Goal: Task Accomplishment & Management: Manage account settings

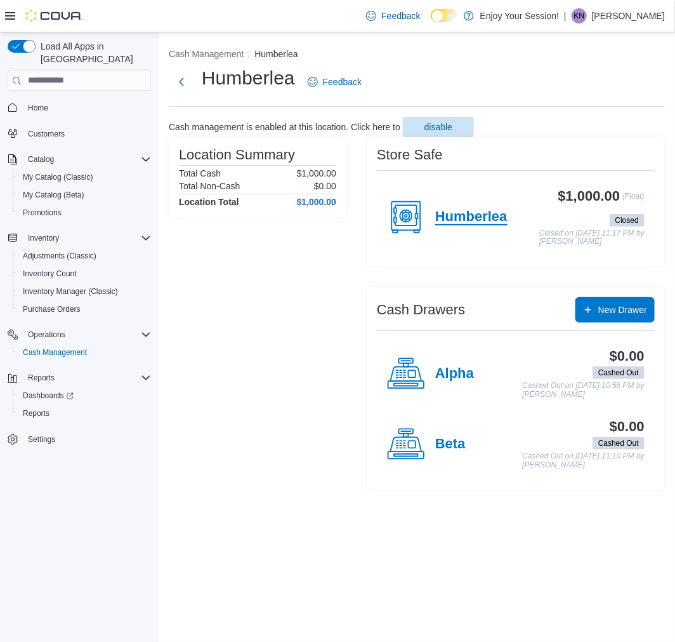
click at [467, 210] on h4 "Humberlea" at bounding box center [472, 217] width 72 height 17
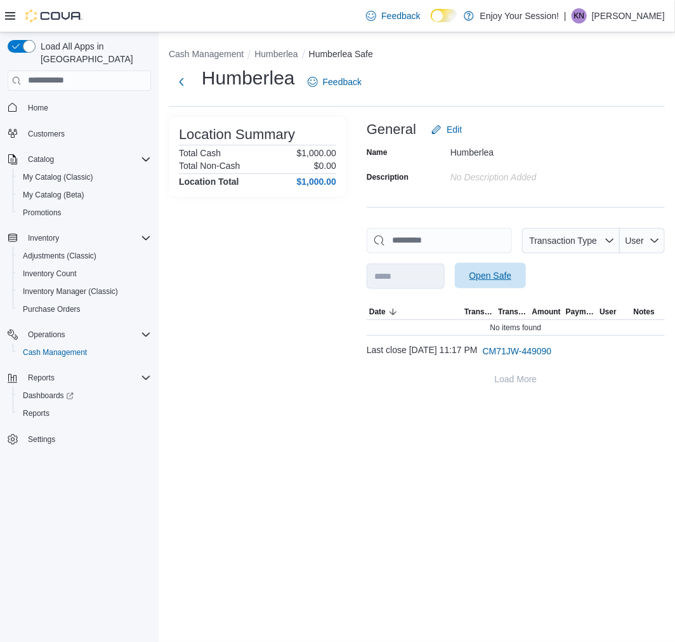
click at [499, 281] on span "Open Safe" at bounding box center [491, 275] width 43 height 13
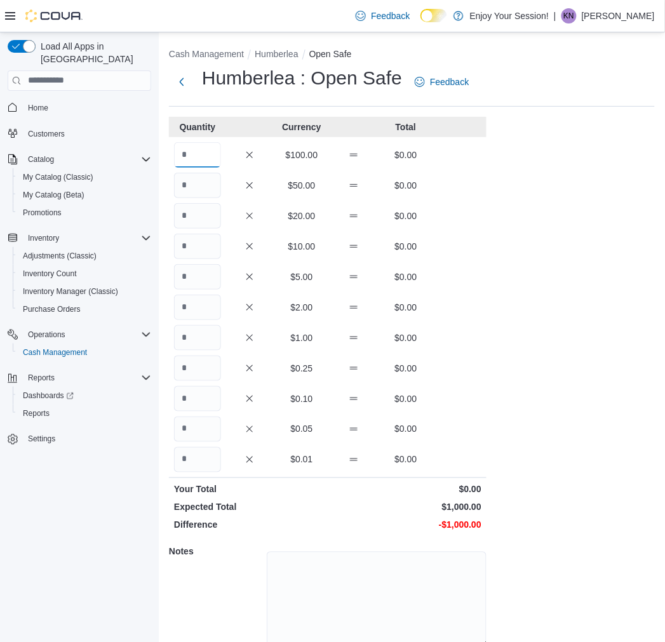
click at [208, 152] on input "Quantity" at bounding box center [197, 154] width 47 height 25
click at [206, 160] on input "Quantity" at bounding box center [197, 154] width 47 height 25
type input "*"
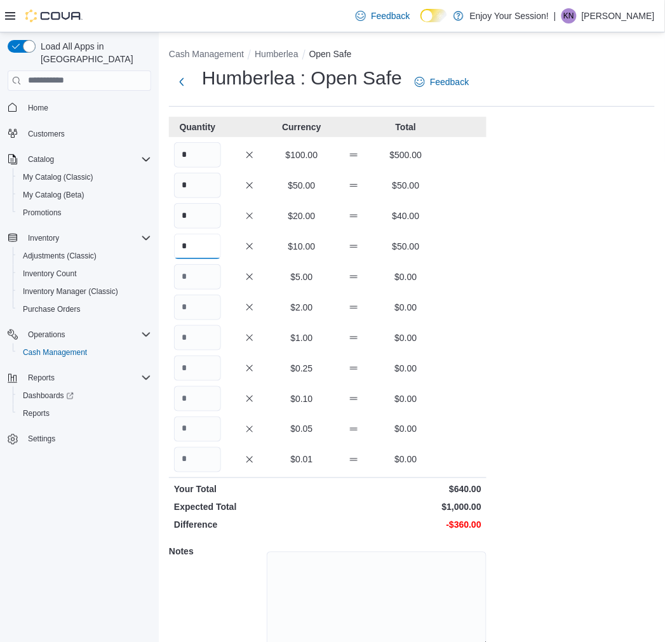
type input "*"
type input "**"
type input "***"
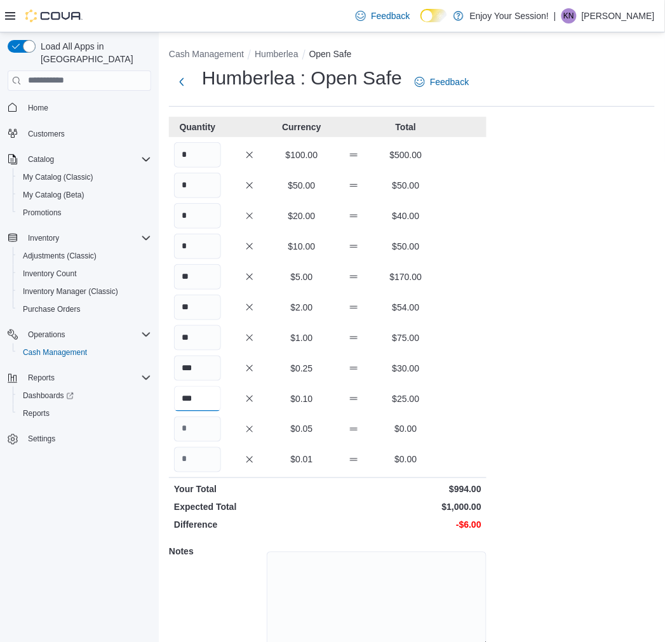
type input "***"
click at [512, 382] on div "Cash Management Humberlea Open Safe Humberlea : Open Safe Feedback Quantity Cur…" at bounding box center [412, 363] width 506 height 662
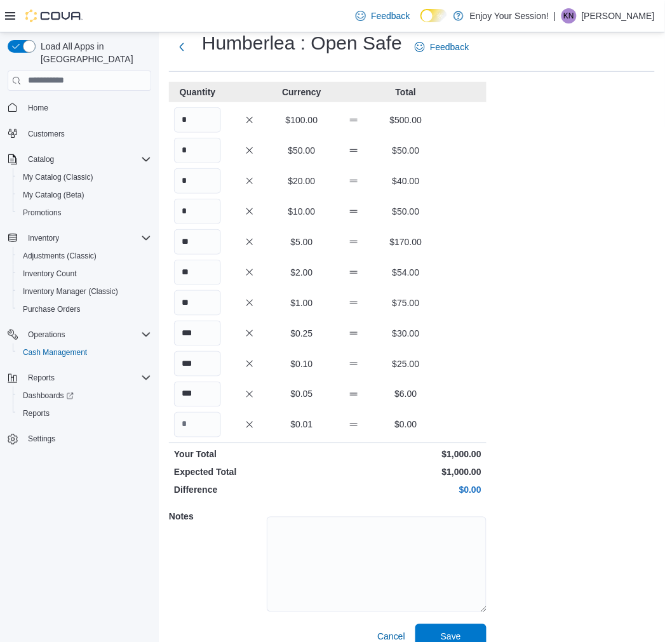
scroll to position [53, 0]
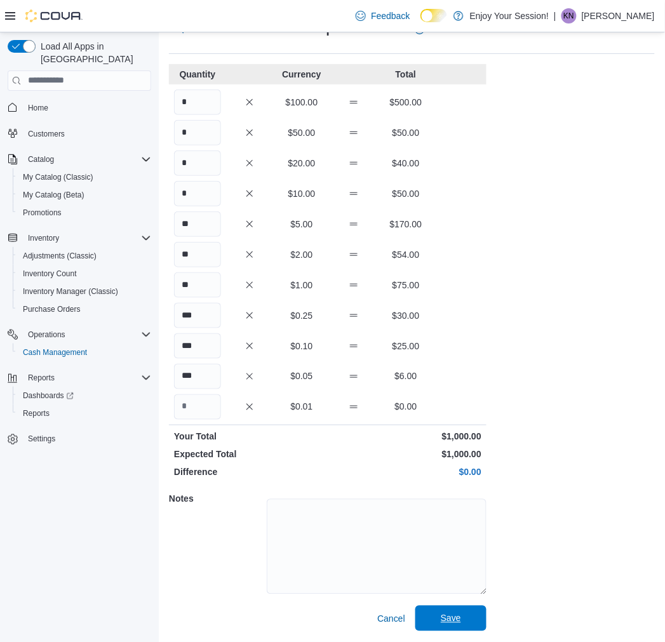
click at [473, 618] on span "Save" at bounding box center [451, 618] width 56 height 25
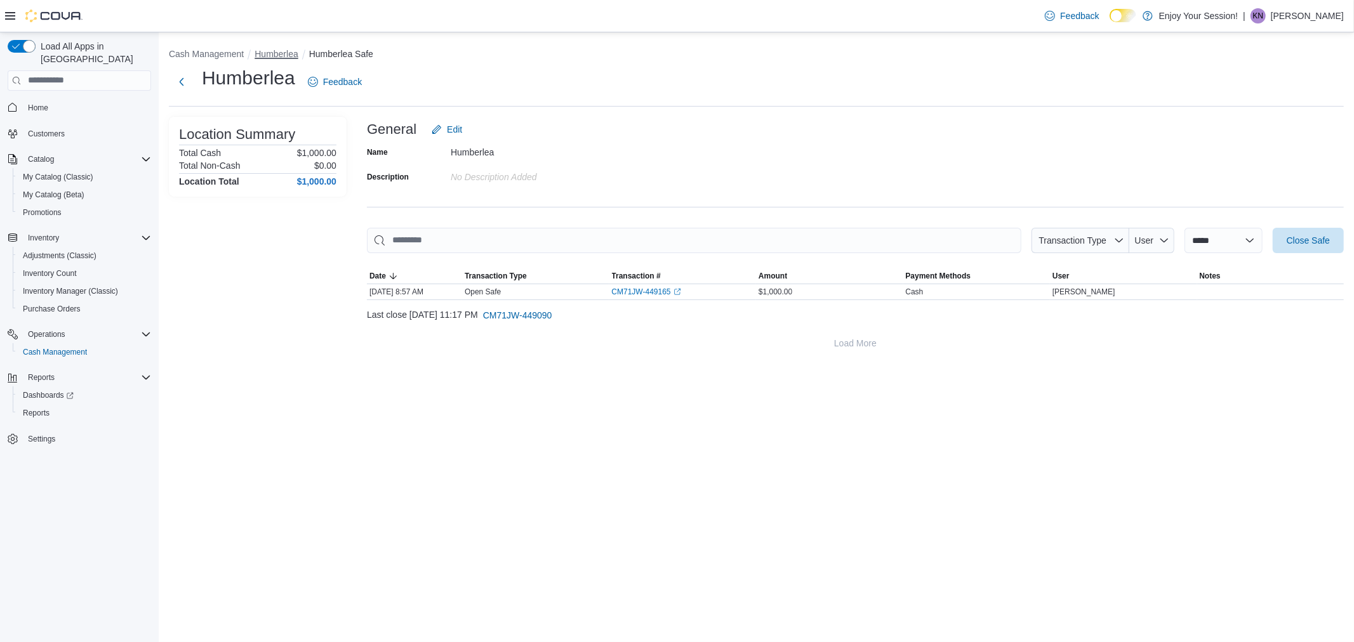
click at [269, 49] on button "Humberlea" at bounding box center [276, 54] width 43 height 10
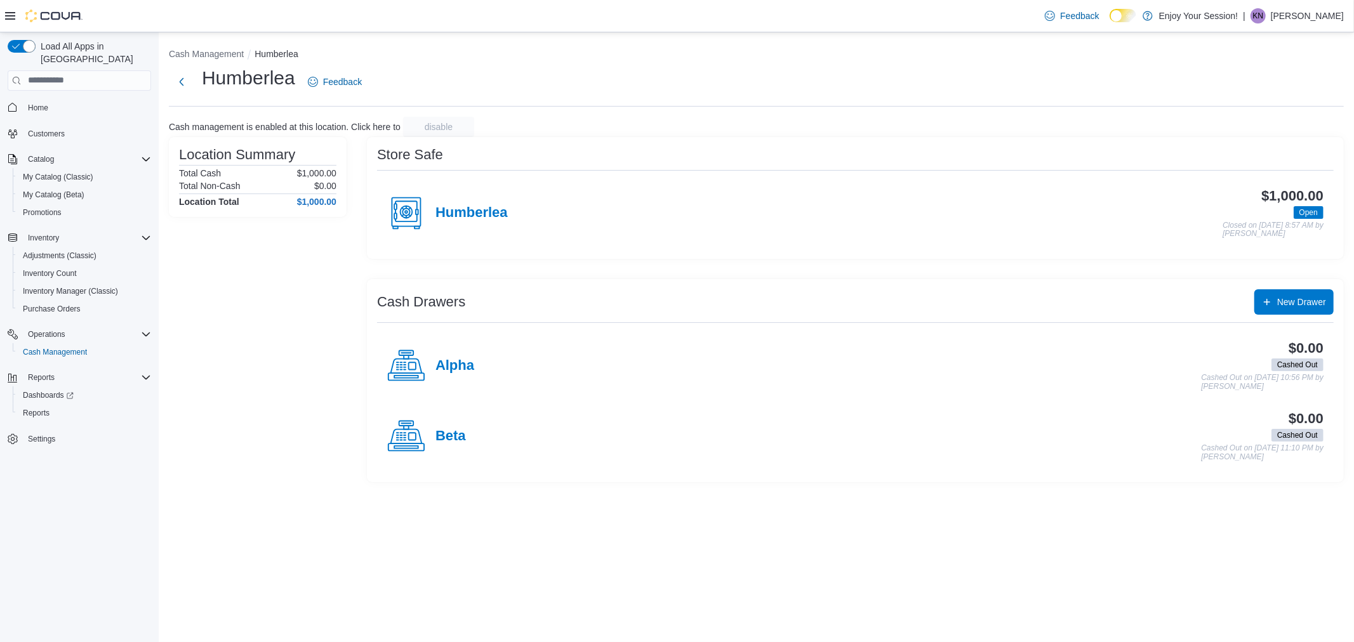
click at [441, 368] on h4 "Alpha" at bounding box center [455, 366] width 39 height 17
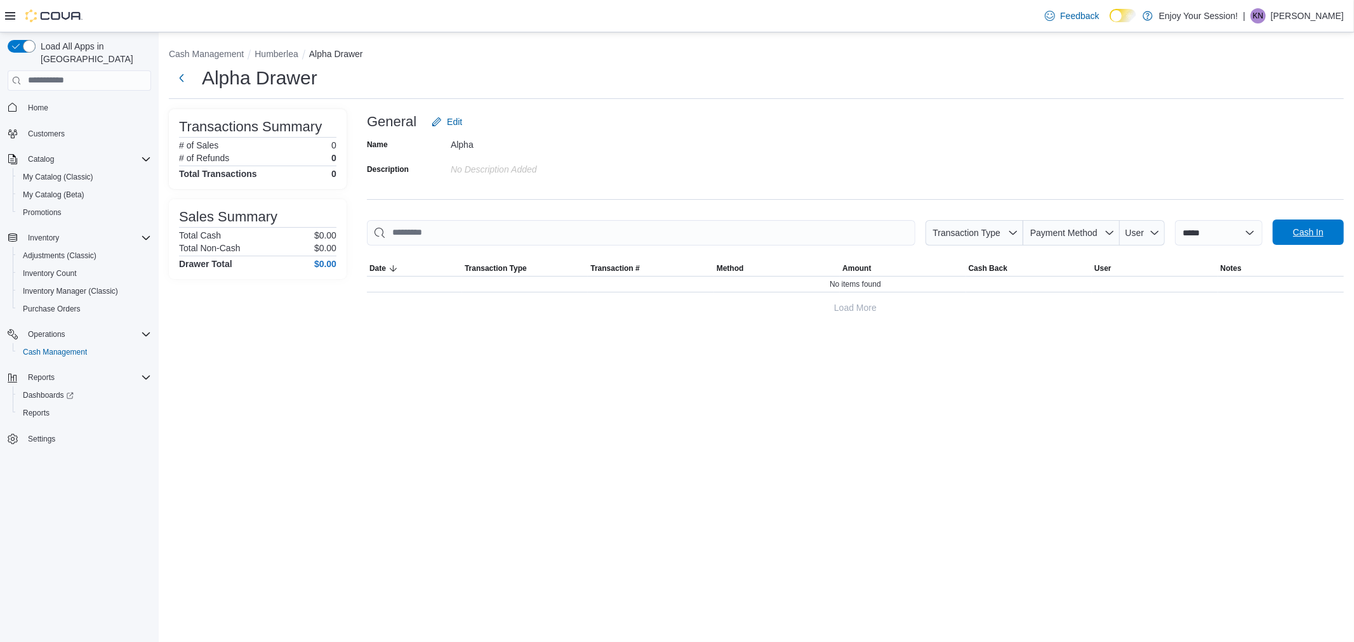
click at [1294, 226] on span "Cash In" at bounding box center [1308, 232] width 30 height 13
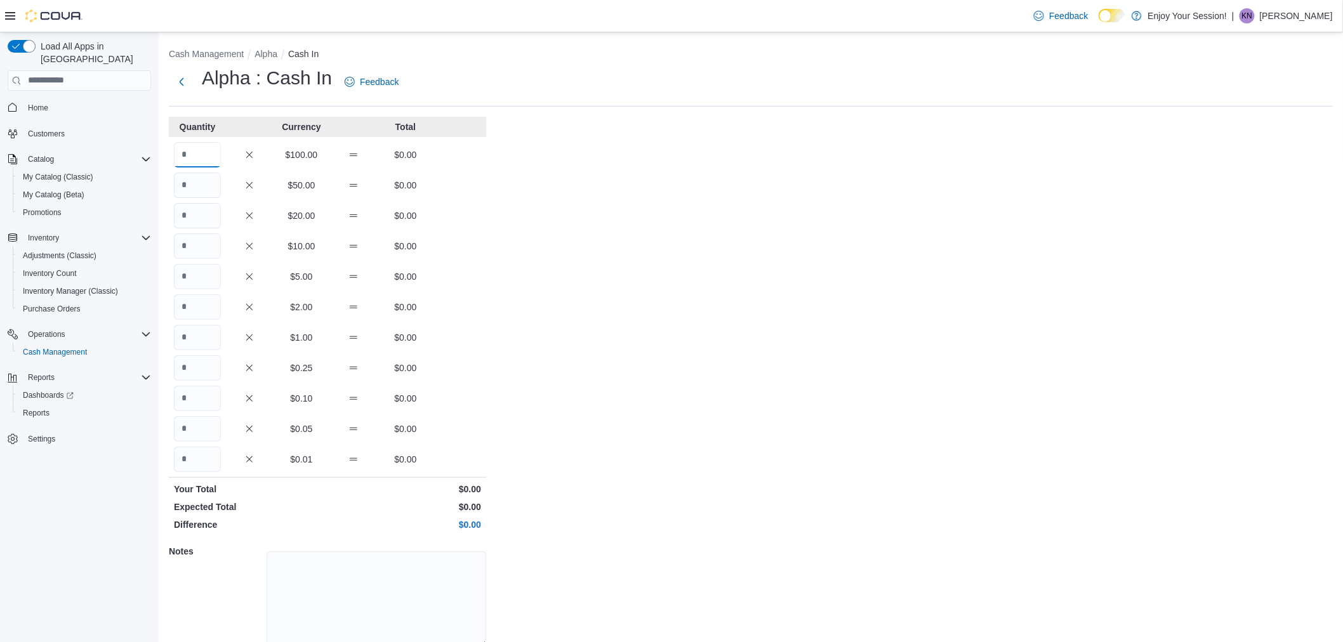
click at [193, 154] on input "Quantity" at bounding box center [197, 154] width 47 height 25
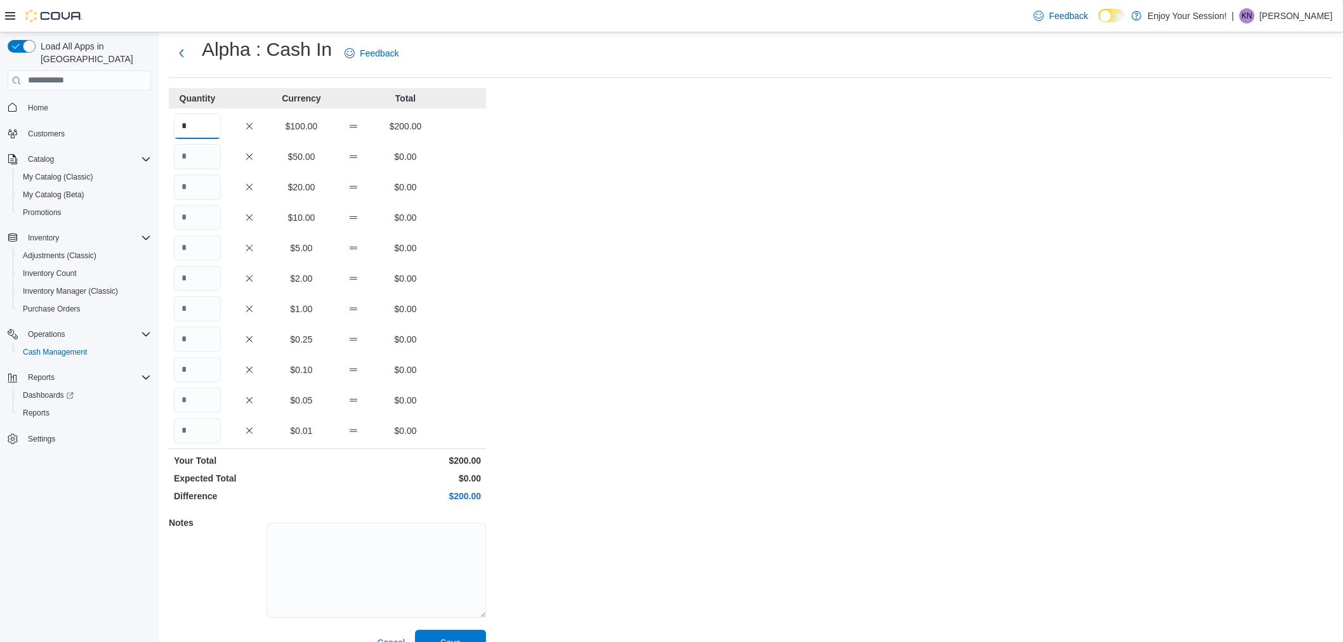
scroll to position [52, 0]
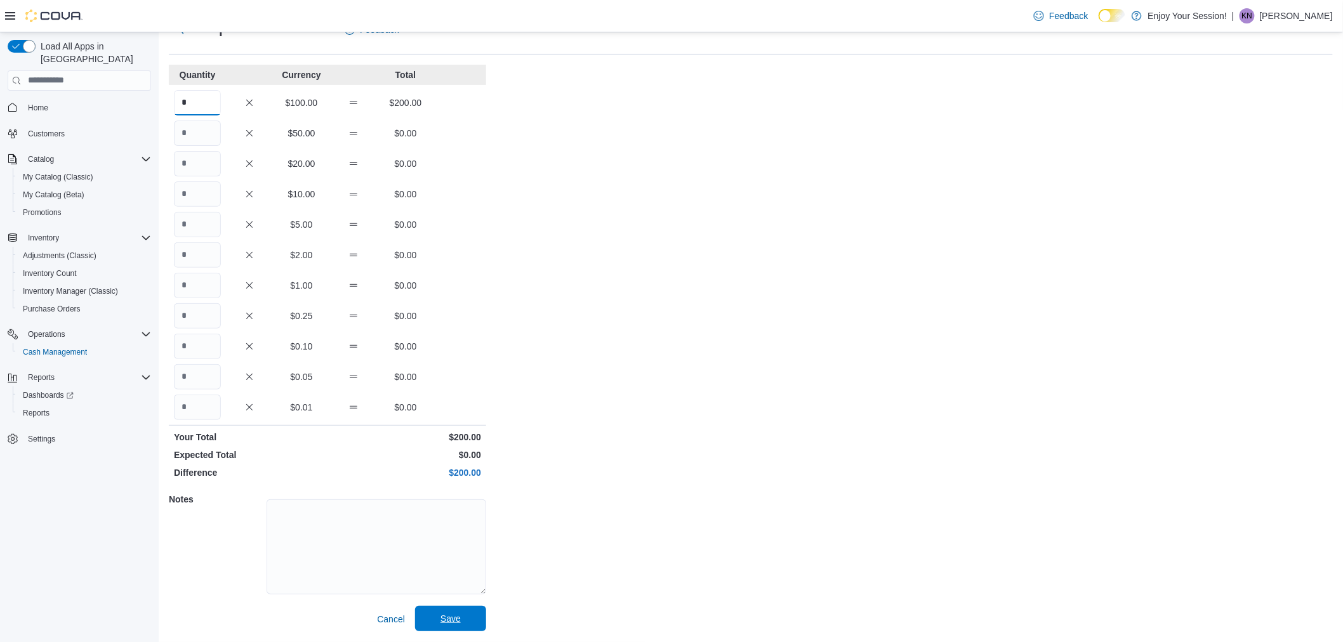
type input "*"
click at [452, 616] on span "Save" at bounding box center [451, 619] width 20 height 13
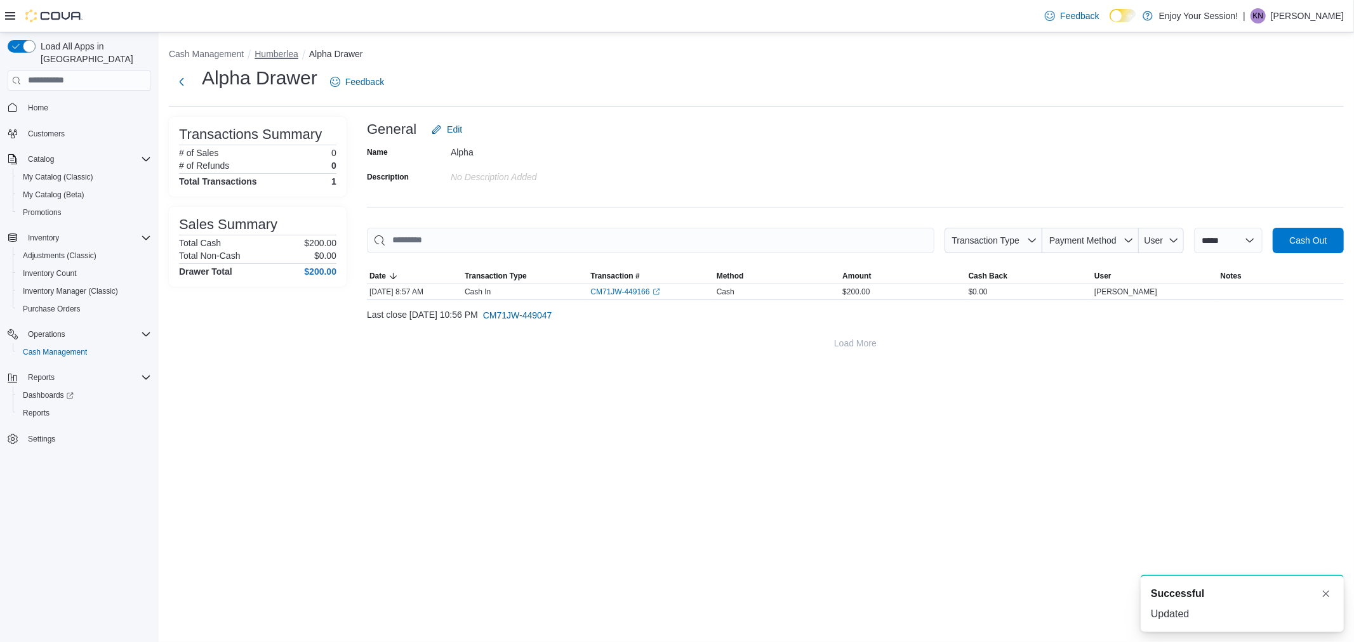
click at [282, 50] on button "Humberlea" at bounding box center [276, 54] width 43 height 10
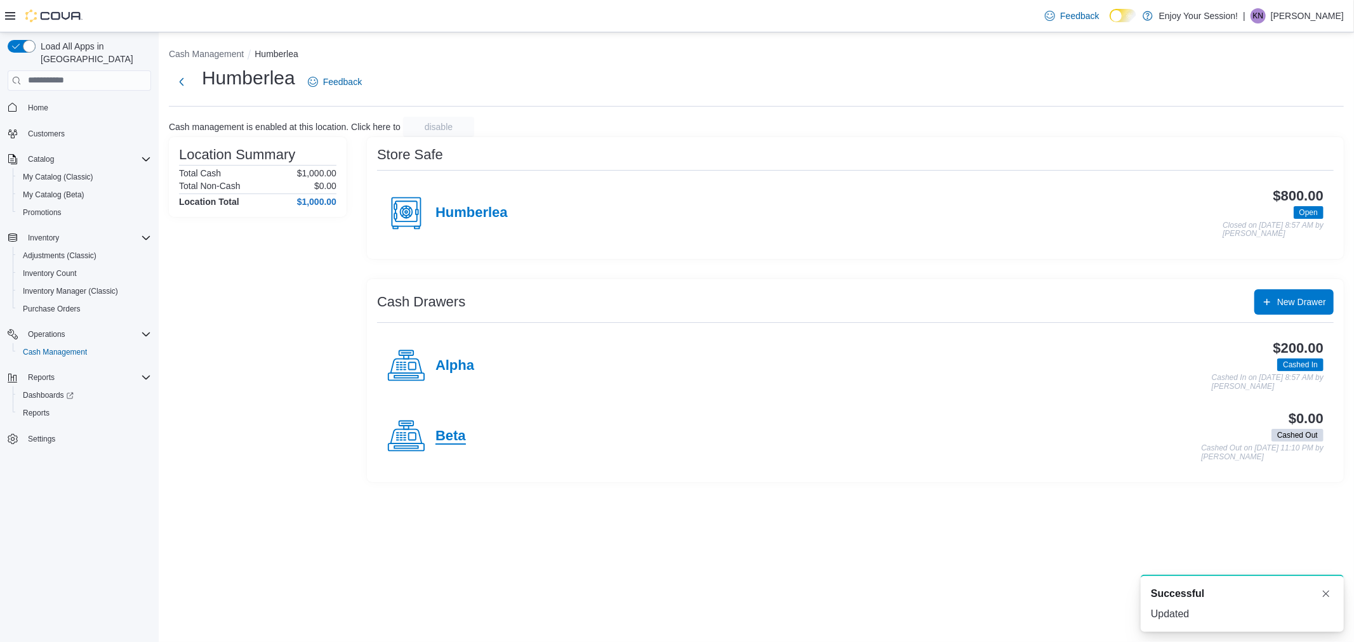
click at [448, 441] on h4 "Beta" at bounding box center [451, 437] width 30 height 17
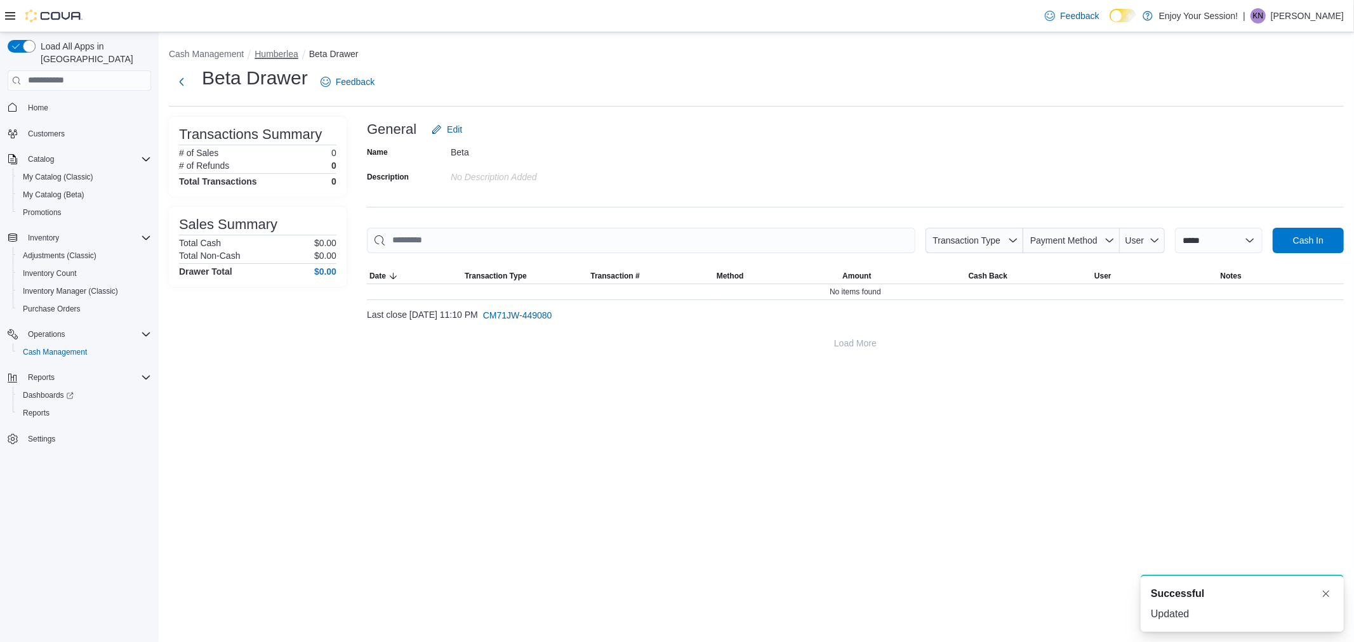
click at [273, 56] on button "Humberlea" at bounding box center [276, 54] width 43 height 10
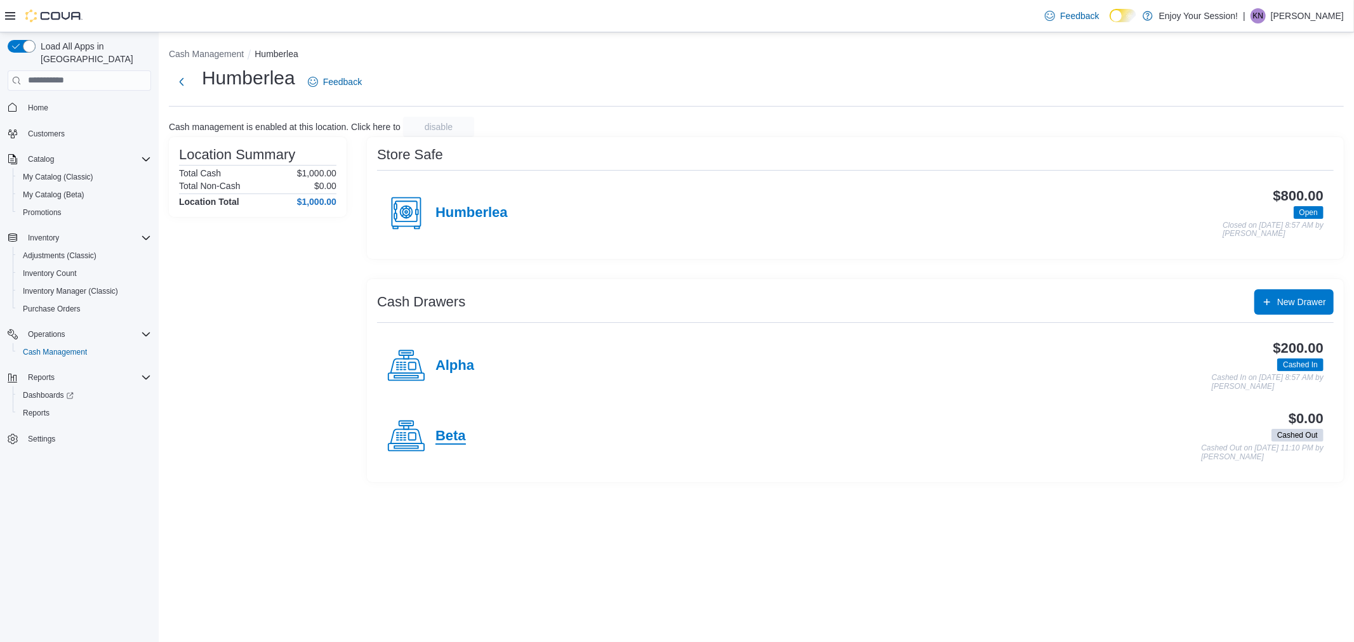
click at [449, 436] on h4 "Beta" at bounding box center [451, 437] width 30 height 17
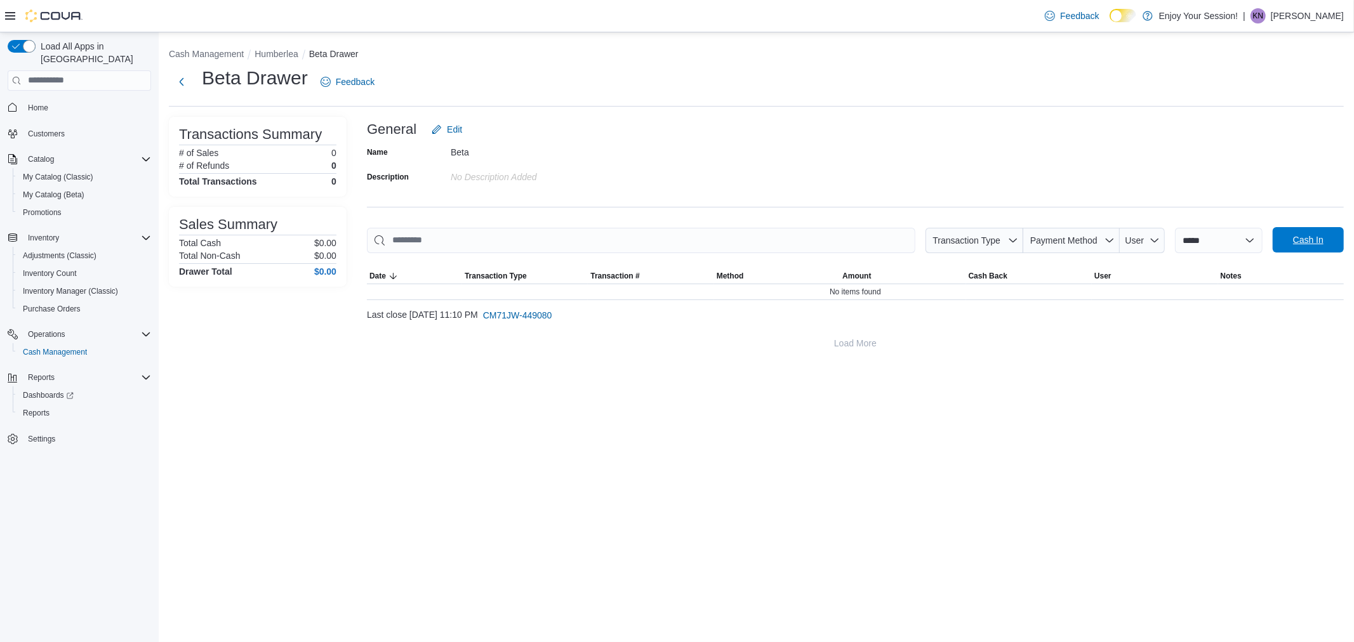
click at [1296, 239] on span "Cash In" at bounding box center [1308, 240] width 30 height 13
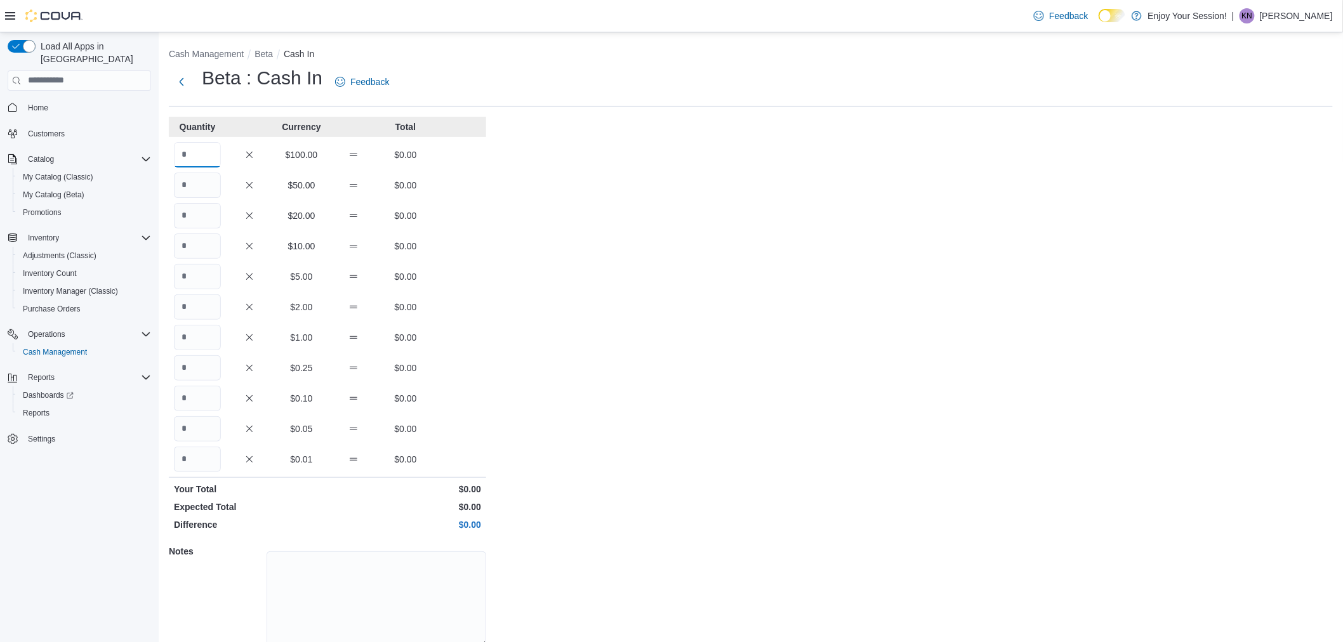
click at [195, 156] on input "Quantity" at bounding box center [197, 154] width 47 height 25
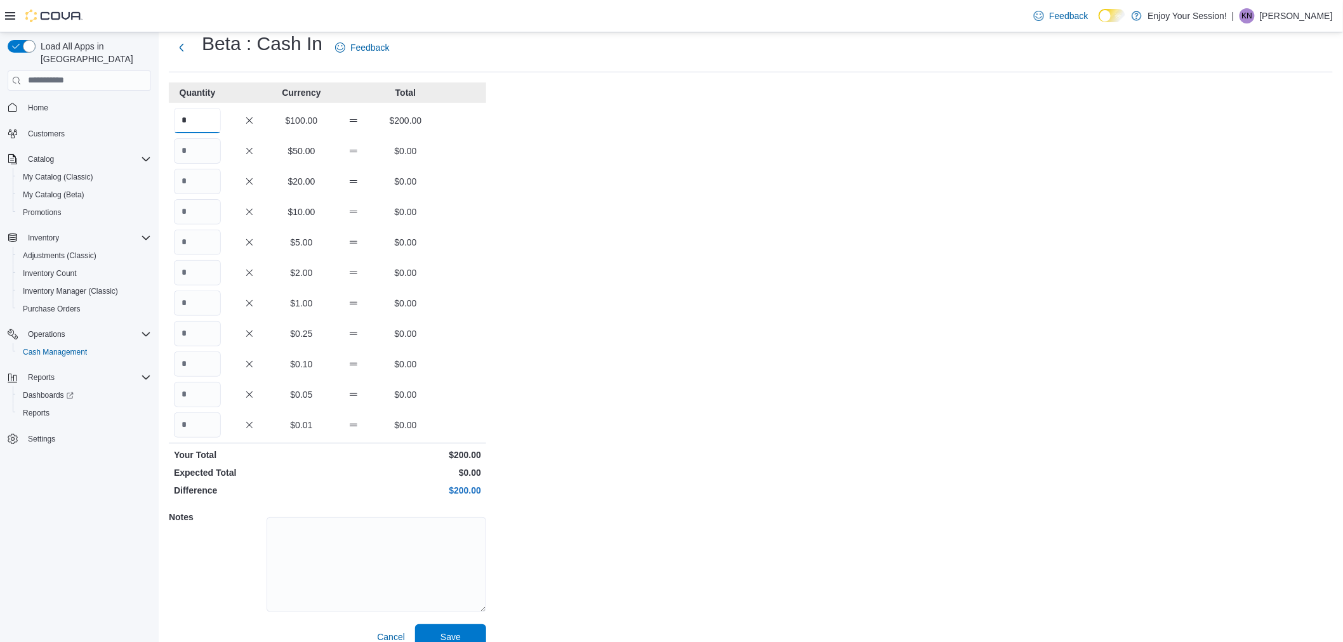
scroll to position [52, 0]
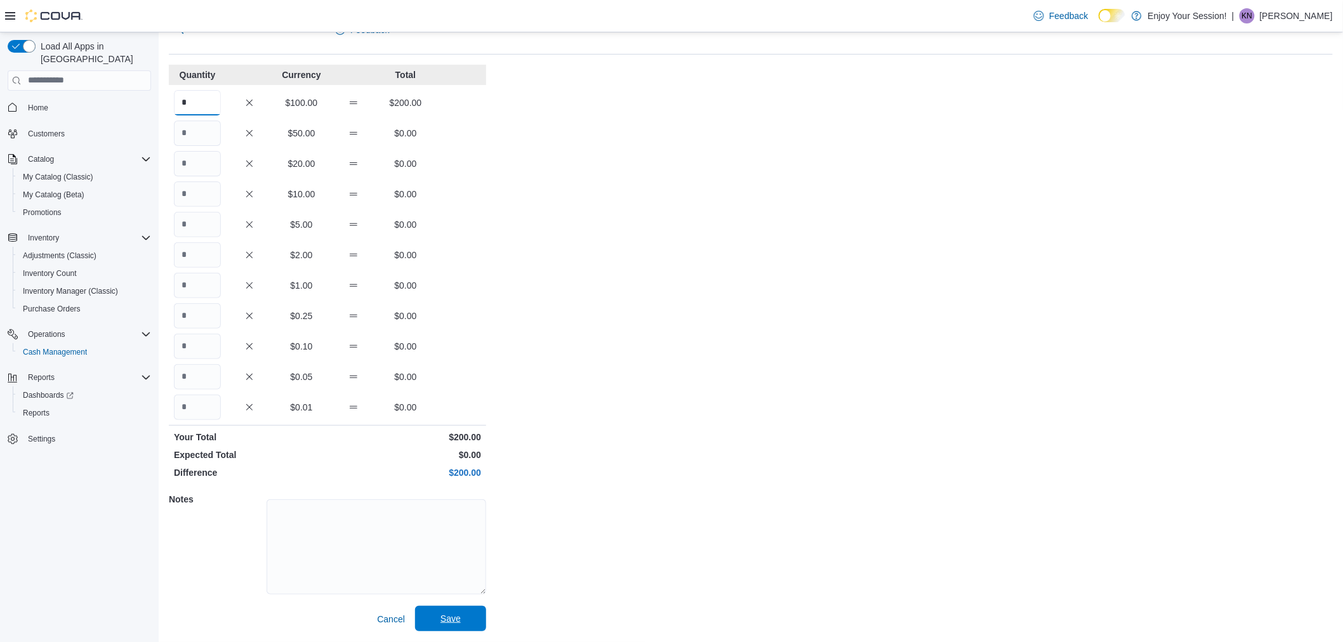
type input "*"
click at [474, 621] on span "Save" at bounding box center [451, 618] width 56 height 25
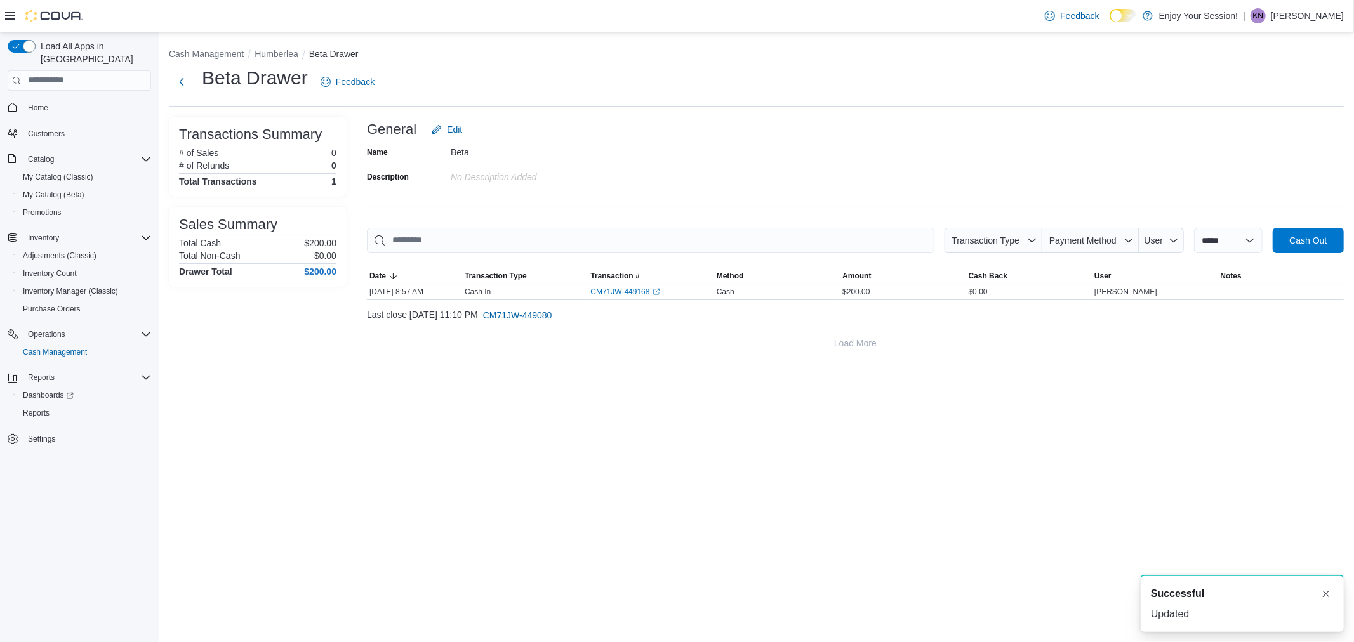
click at [281, 64] on div "**********" at bounding box center [756, 199] width 1195 height 334
click at [282, 51] on button "Humberlea" at bounding box center [276, 54] width 43 height 10
